Goal: Check status: Check status

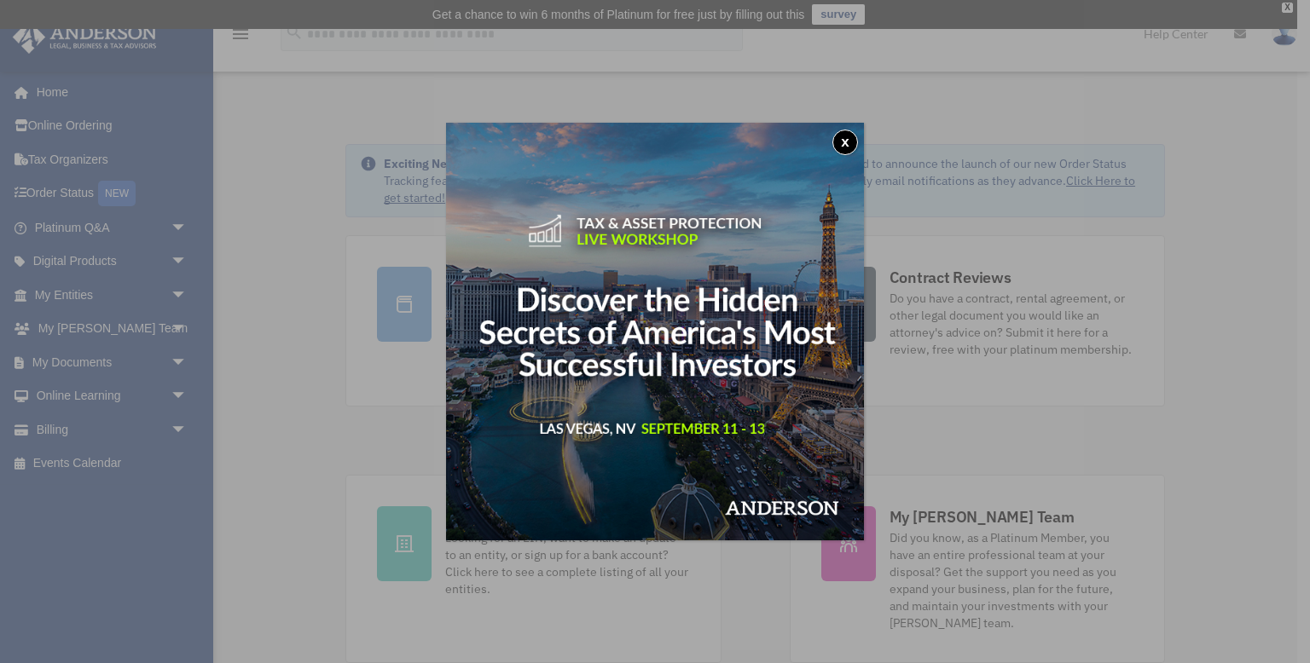
click at [849, 142] on button "x" at bounding box center [845, 143] width 26 height 26
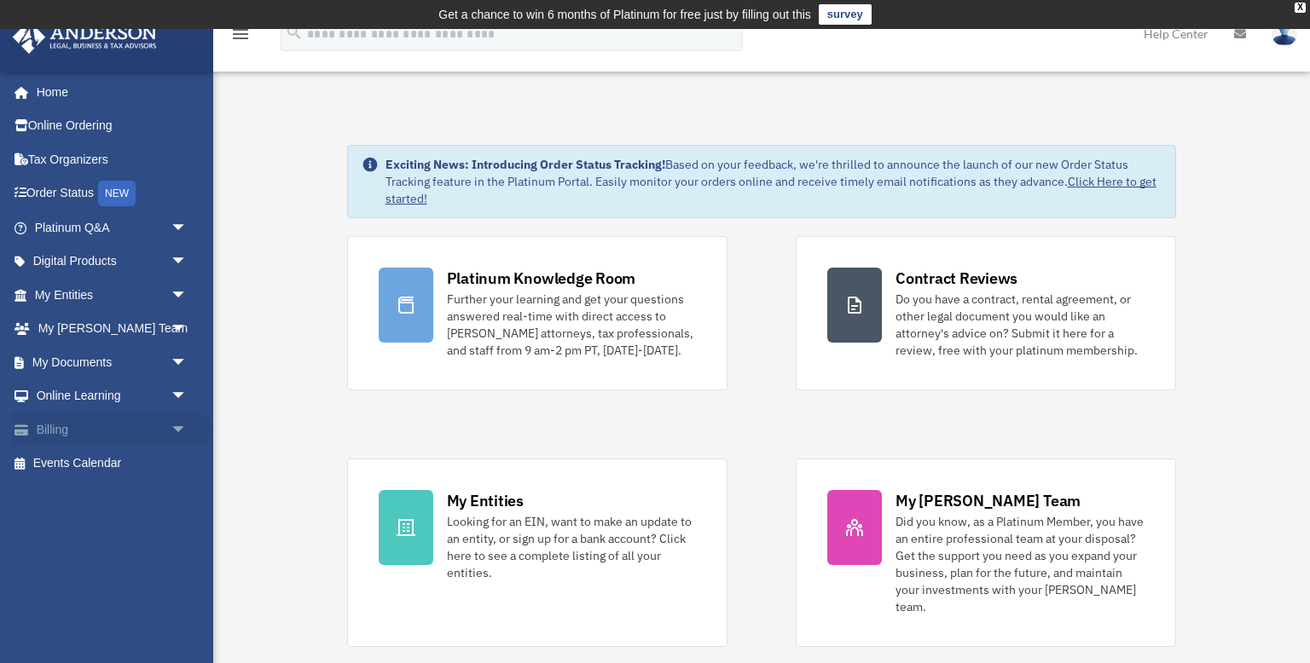
click at [177, 434] on span "arrow_drop_down" at bounding box center [188, 430] width 34 height 35
click at [108, 467] on link "$ Open Invoices" at bounding box center [118, 464] width 189 height 35
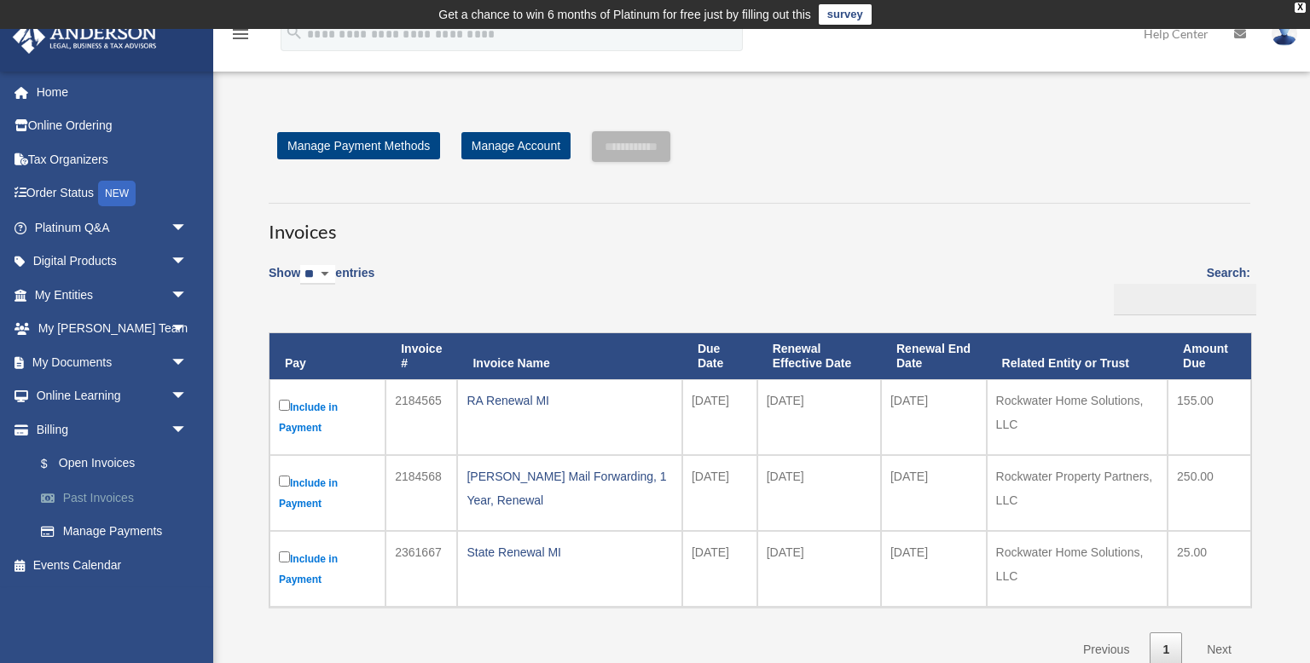
click at [106, 499] on link "Past Invoices" at bounding box center [118, 498] width 189 height 34
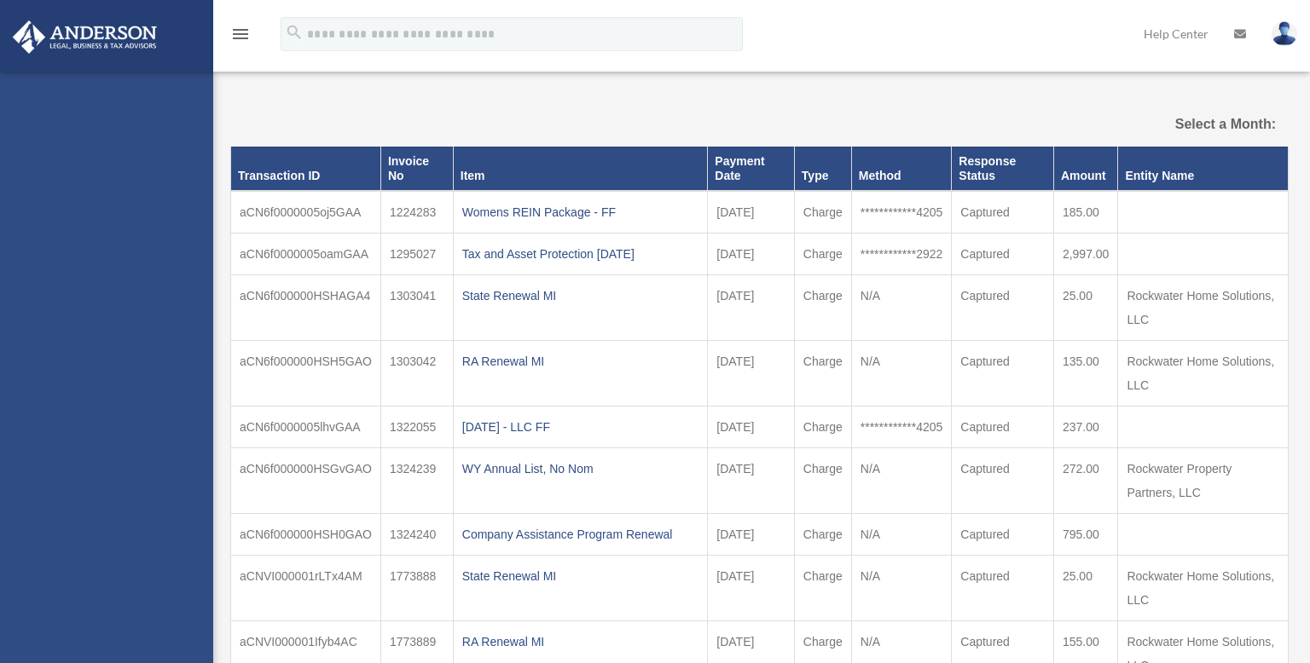
select select
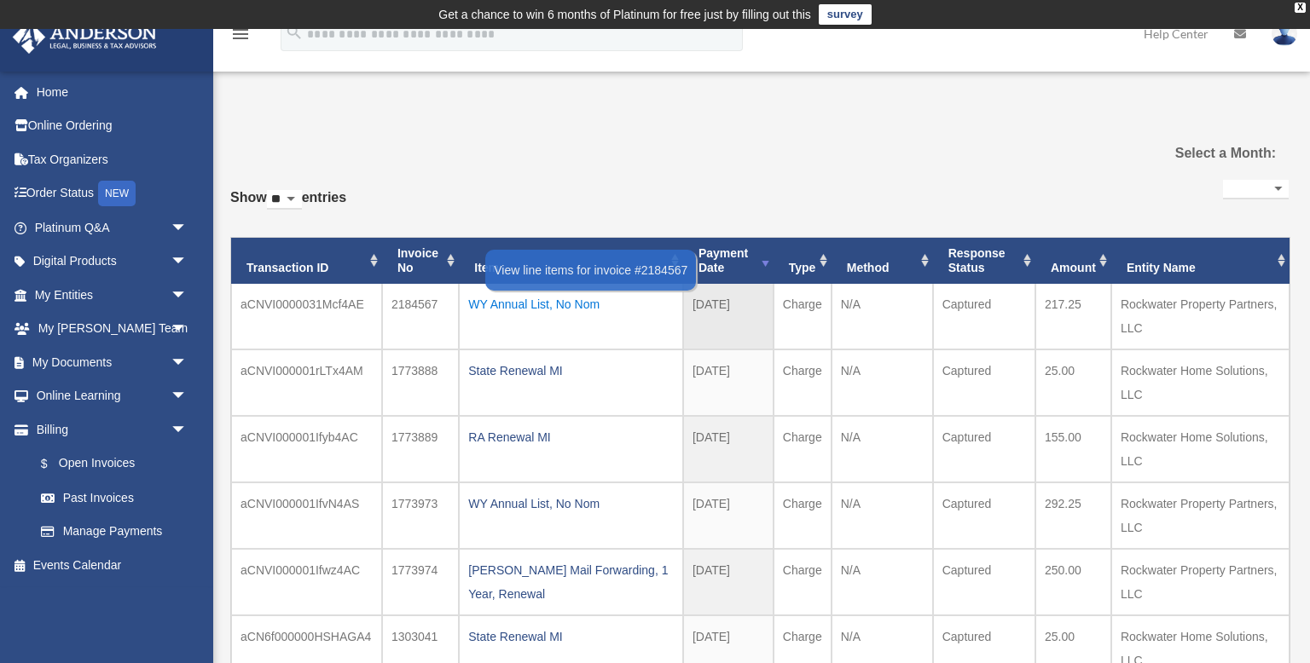
click at [591, 299] on div "WY Annual List, No Nom" at bounding box center [571, 305] width 206 height 24
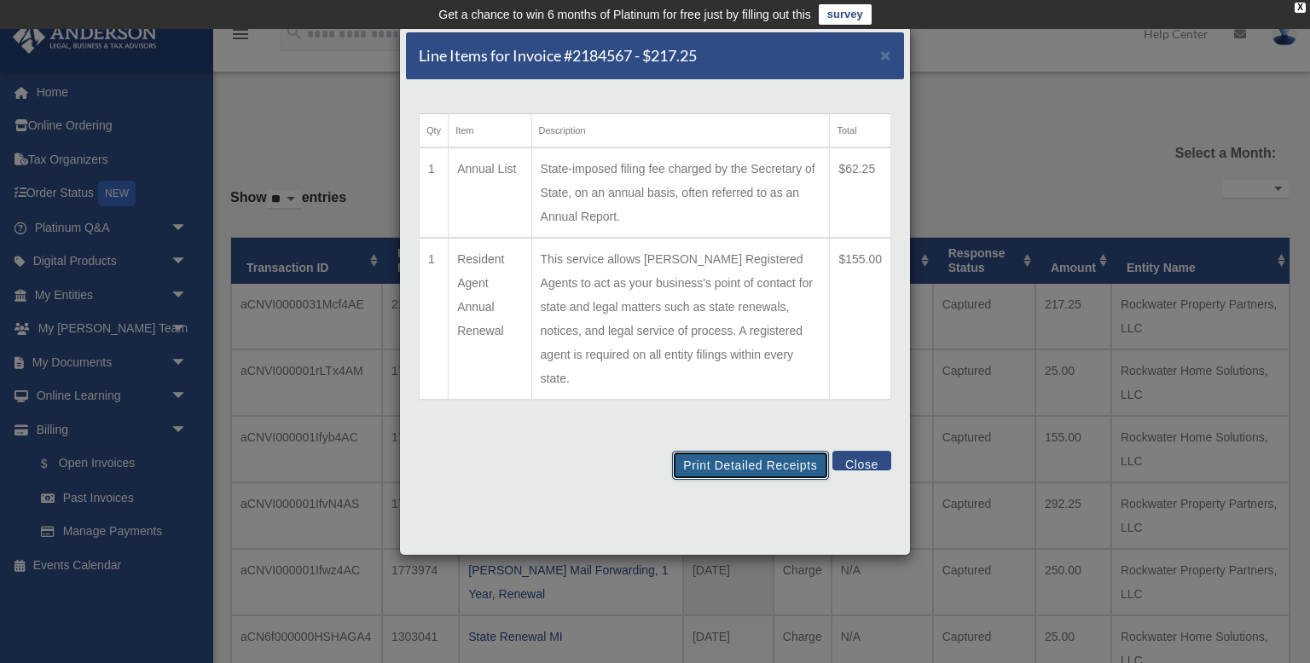
click at [755, 451] on button "Print Detailed Receipts" at bounding box center [750, 465] width 156 height 29
click at [885, 55] on span "×" at bounding box center [885, 55] width 11 height 20
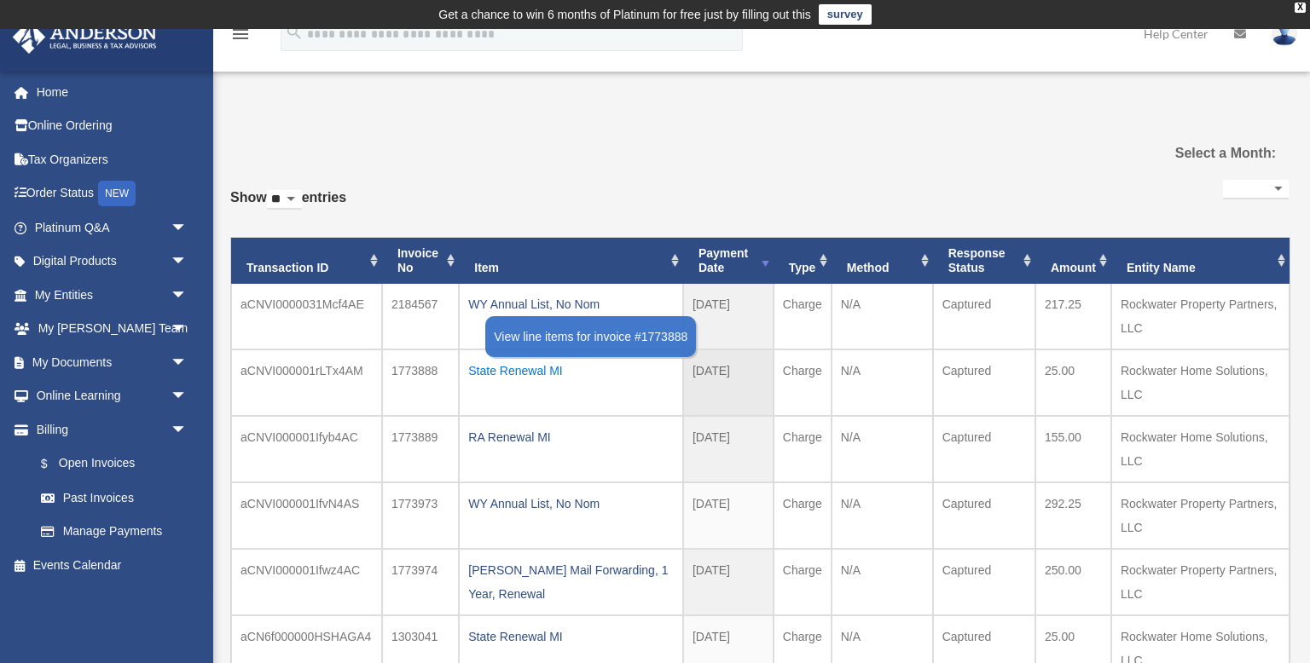
click at [535, 373] on div "State Renewal MI" at bounding box center [571, 371] width 206 height 24
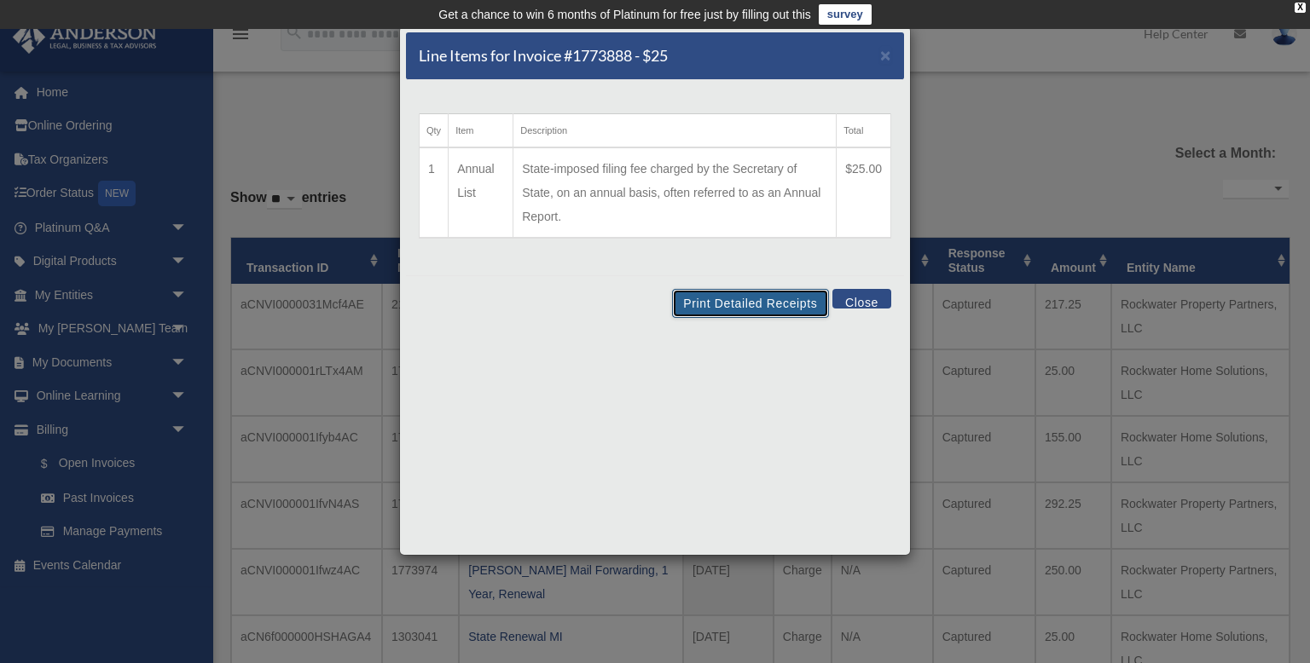
click at [758, 307] on button "Print Detailed Receipts" at bounding box center [750, 303] width 156 height 29
click at [869, 302] on button "Close" at bounding box center [861, 299] width 59 height 20
